Goal: Task Accomplishment & Management: Use online tool/utility

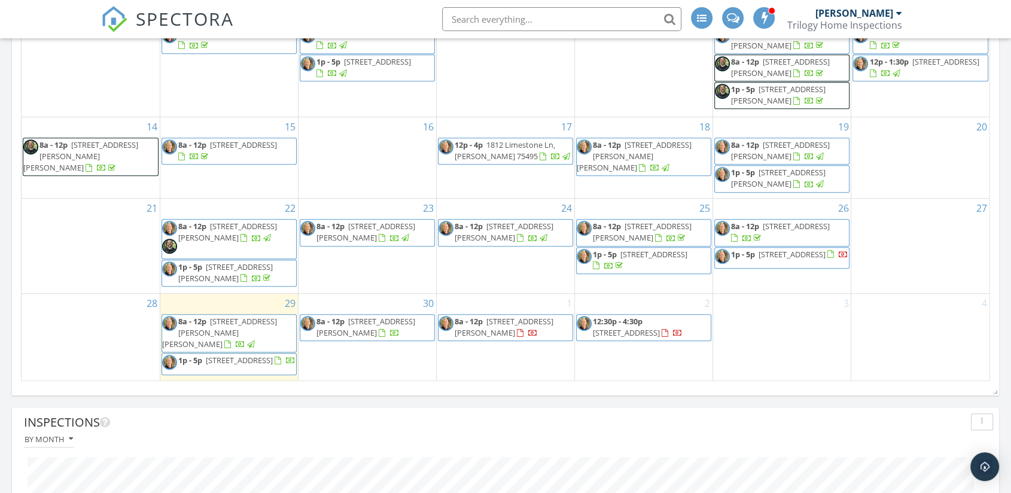
scroll to position [798, 0]
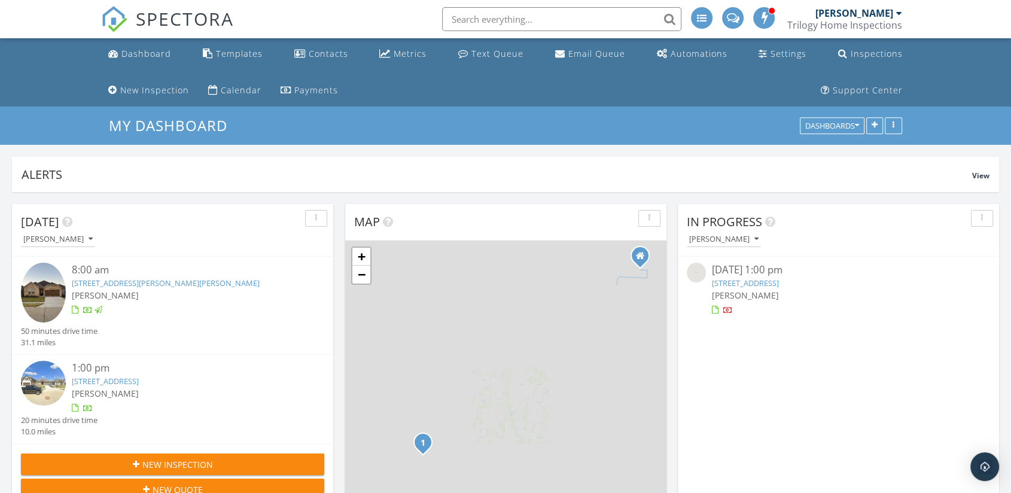
scroll to position [227, 987]
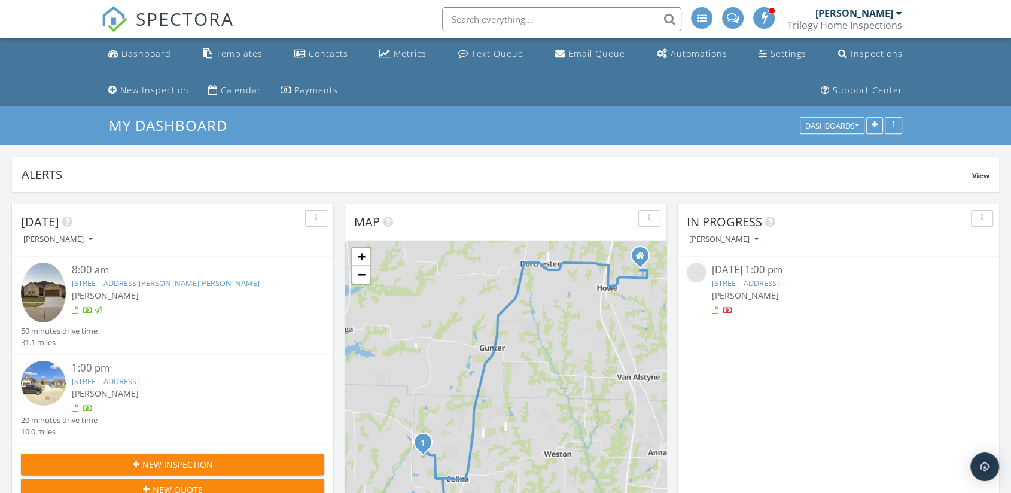
click at [121, 378] on link "[STREET_ADDRESS]" at bounding box center [105, 381] width 67 height 11
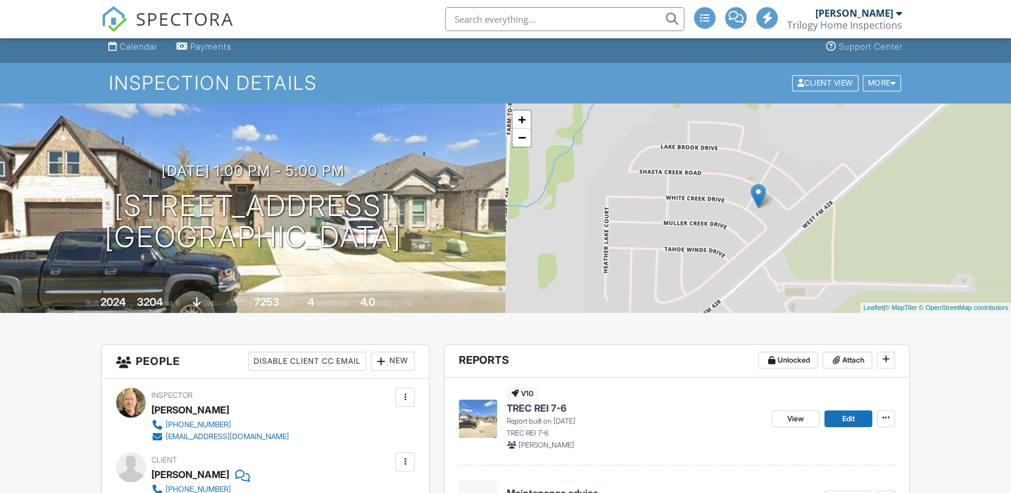
scroll to position [199, 0]
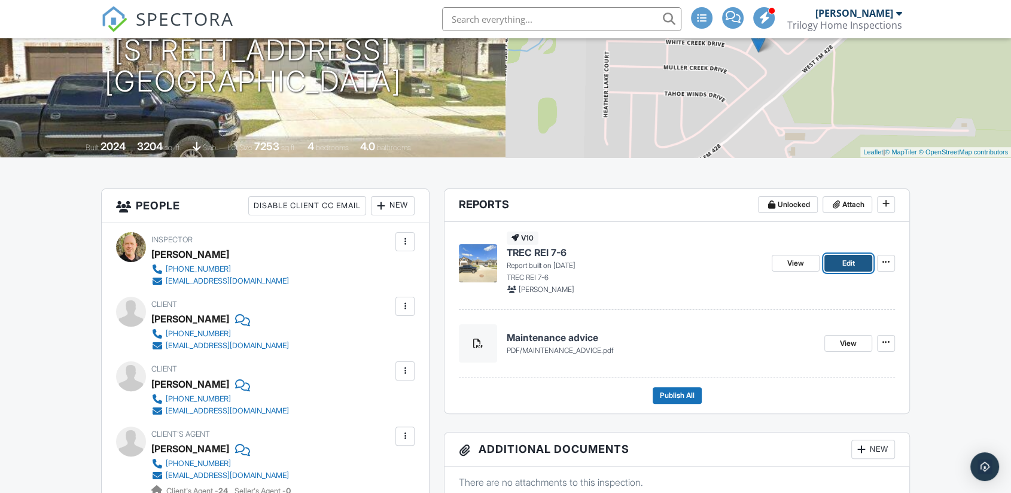
click at [843, 266] on span "Edit" at bounding box center [848, 263] width 13 height 12
